Goal: Feedback & Contribution: Leave review/rating

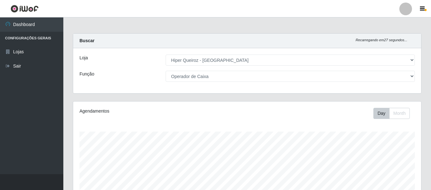
select select "497"
select select "22"
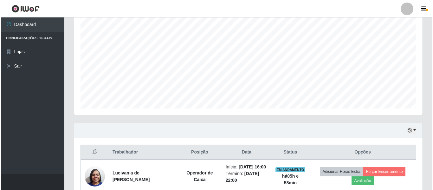
scroll to position [151, 0]
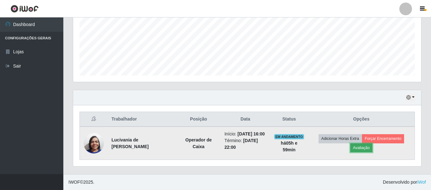
click at [367, 147] on button "Avaliação" at bounding box center [361, 147] width 22 height 9
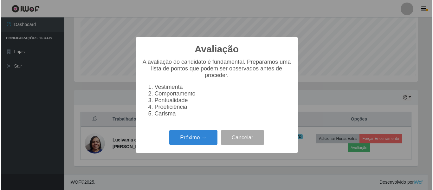
scroll to position [131, 345]
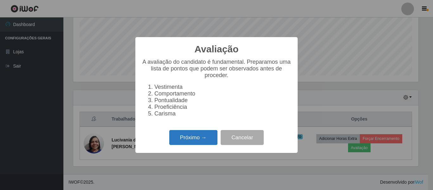
click at [195, 142] on button "Próximo →" at bounding box center [193, 137] width 48 height 15
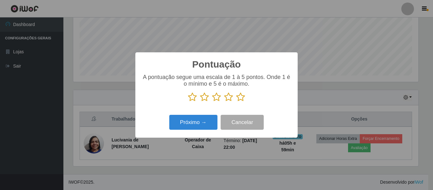
click at [242, 95] on icon at bounding box center [240, 97] width 9 height 10
click at [236, 102] on input "radio" at bounding box center [236, 102] width 0 height 0
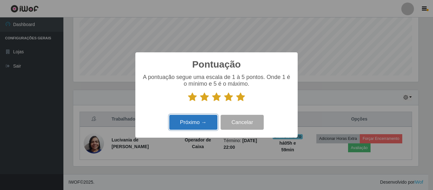
click at [206, 122] on button "Próximo →" at bounding box center [193, 122] width 48 height 15
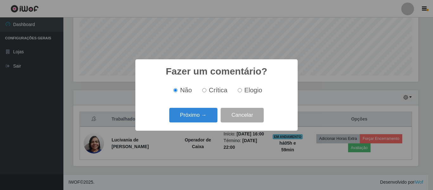
click at [242, 92] on label "Elogio" at bounding box center [248, 89] width 27 height 7
click at [242, 92] on input "Elogio" at bounding box center [240, 90] width 4 height 4
radio input "true"
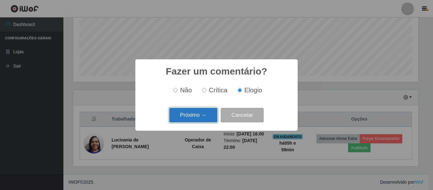
click at [198, 120] on button "Próximo →" at bounding box center [193, 115] width 48 height 15
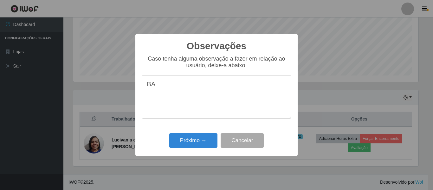
type textarea "B"
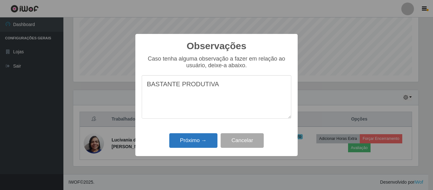
type textarea "BASTANTE PRODUTIVA"
click at [199, 143] on button "Próximo →" at bounding box center [193, 140] width 48 height 15
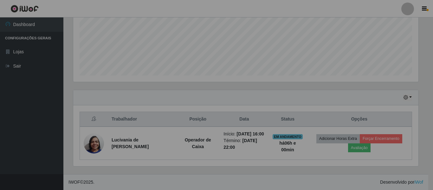
scroll to position [131, 348]
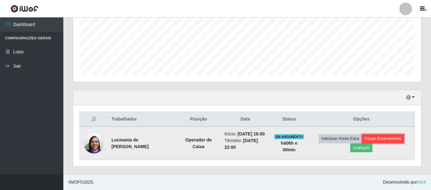
click at [378, 140] on button "Forçar Encerramento" at bounding box center [383, 138] width 42 height 9
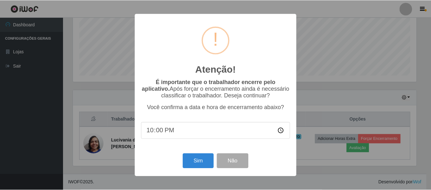
scroll to position [131, 345]
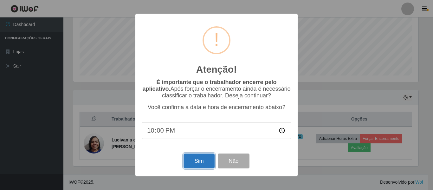
click at [205, 162] on button "Sim" at bounding box center [198, 160] width 31 height 15
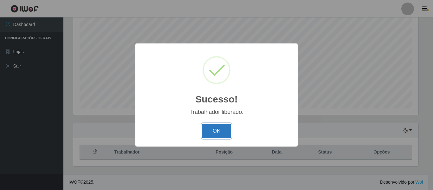
click at [227, 136] on button "OK" at bounding box center [216, 131] width 29 height 15
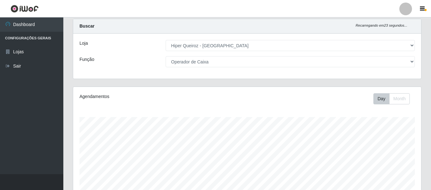
scroll to position [0, 0]
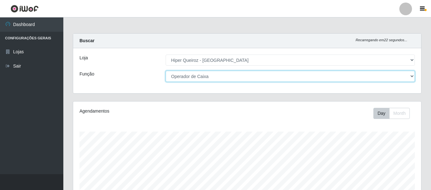
click at [216, 78] on select "[Selecione...] ASG ASG + ASG ++ Embalador Embalador + Embalador ++ Operador de …" at bounding box center [290, 76] width 249 height 11
select select "16"
click at [166, 71] on select "[Selecione...] ASG ASG + ASG ++ Embalador Embalador + Embalador ++ Operador de …" at bounding box center [290, 76] width 249 height 11
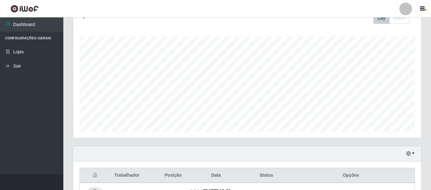
scroll to position [146, 0]
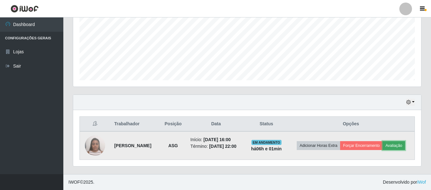
click at [403, 147] on button "Avaliação" at bounding box center [394, 145] width 22 height 9
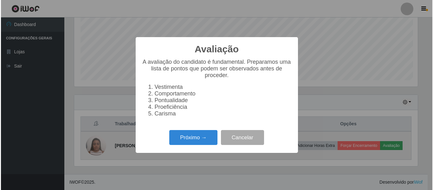
scroll to position [131, 345]
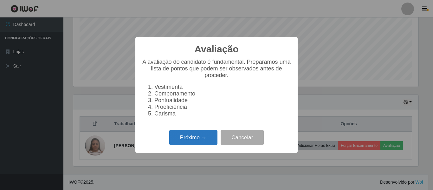
click at [181, 137] on button "Próximo →" at bounding box center [193, 137] width 48 height 15
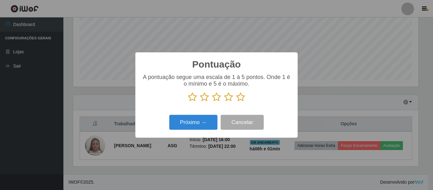
click at [241, 98] on icon at bounding box center [240, 97] width 9 height 10
click at [236, 102] on input "radio" at bounding box center [236, 102] width 0 height 0
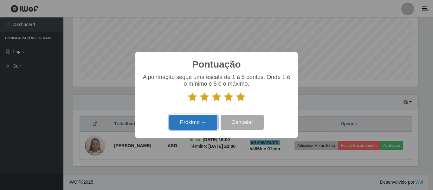
click at [199, 121] on button "Próximo →" at bounding box center [193, 122] width 48 height 15
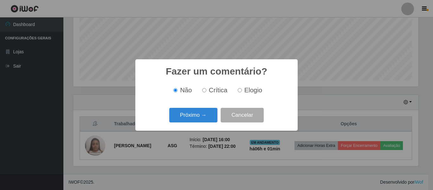
click at [250, 91] on span "Elogio" at bounding box center [253, 89] width 18 height 7
click at [242, 91] on input "Elogio" at bounding box center [240, 90] width 4 height 4
radio input "true"
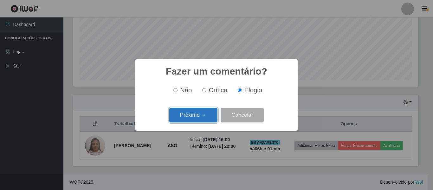
click at [199, 119] on button "Próximo →" at bounding box center [193, 115] width 48 height 15
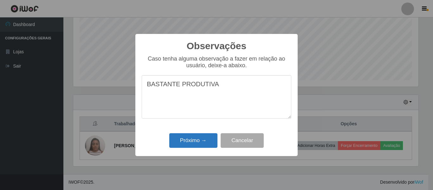
type textarea "BASTANTE PRODUTIVA"
click at [196, 141] on button "Próximo →" at bounding box center [193, 140] width 48 height 15
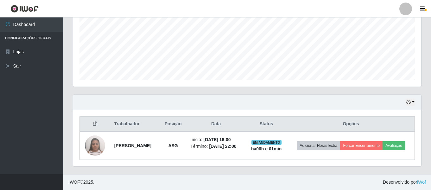
scroll to position [131, 348]
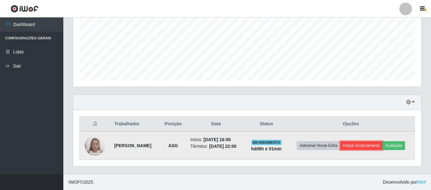
click at [354, 145] on button "Forçar Encerramento" at bounding box center [361, 145] width 42 height 9
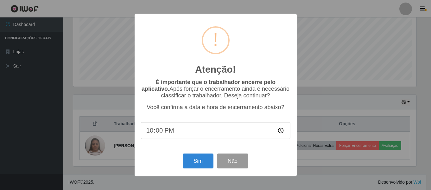
scroll to position [131, 345]
click at [199, 163] on button "Sim" at bounding box center [198, 160] width 31 height 15
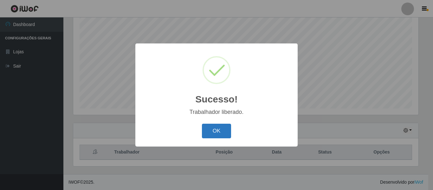
click at [210, 137] on button "OK" at bounding box center [216, 131] width 29 height 15
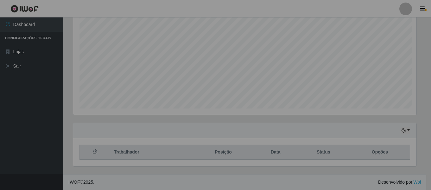
scroll to position [131, 348]
